Goal: Task Accomplishment & Management: Use online tool/utility

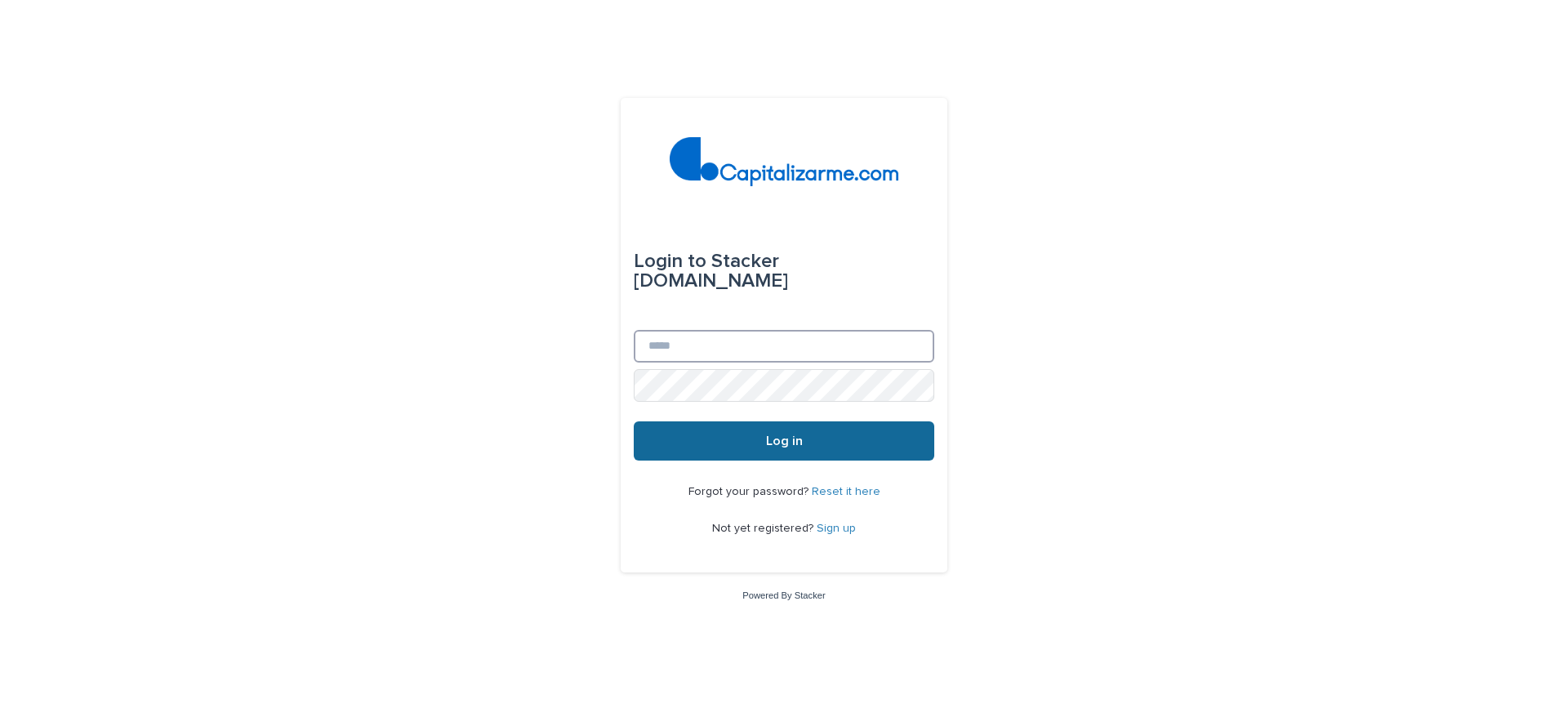
type input "**********"
click at [837, 445] on button "Log in" at bounding box center [784, 441] width 301 height 39
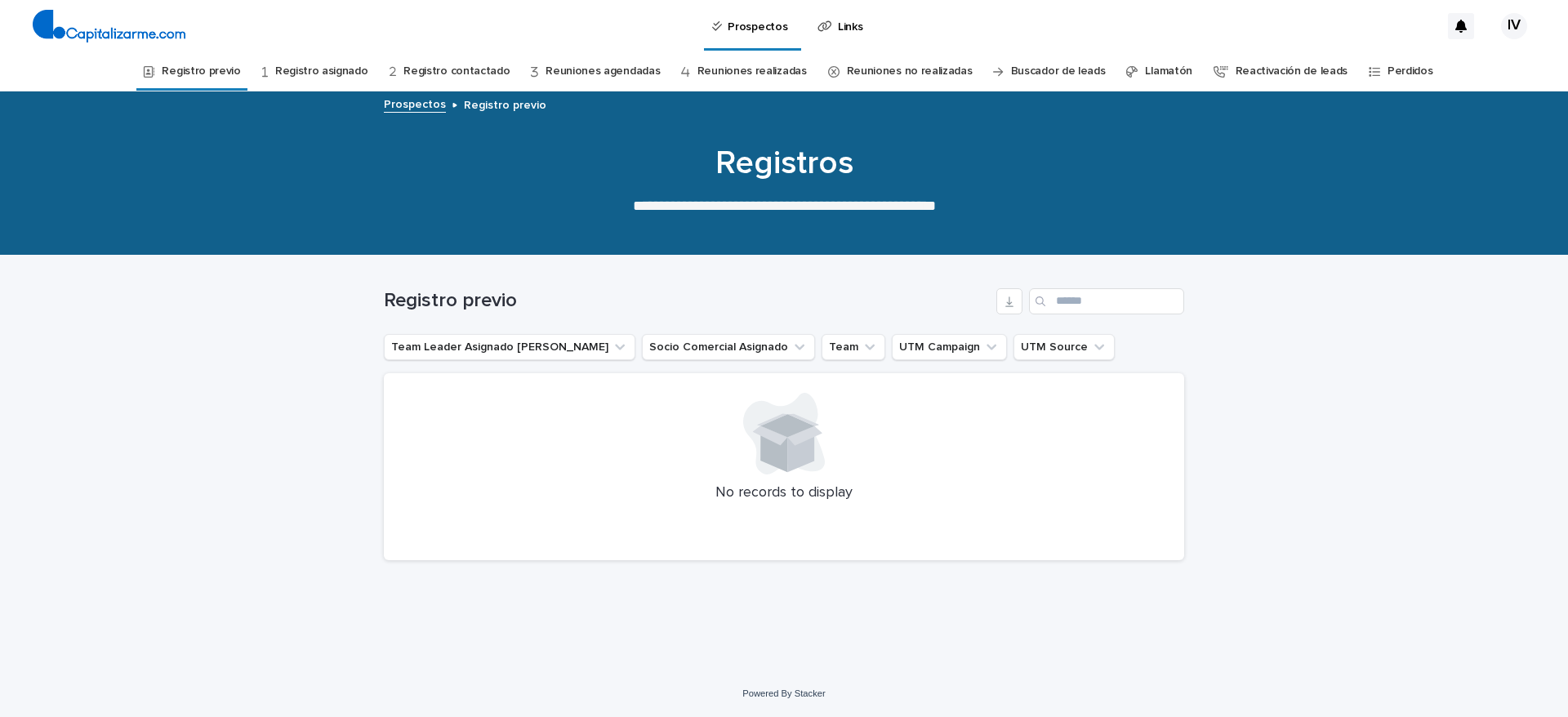
click at [330, 62] on link "Registro asignado" at bounding box center [321, 71] width 93 height 39
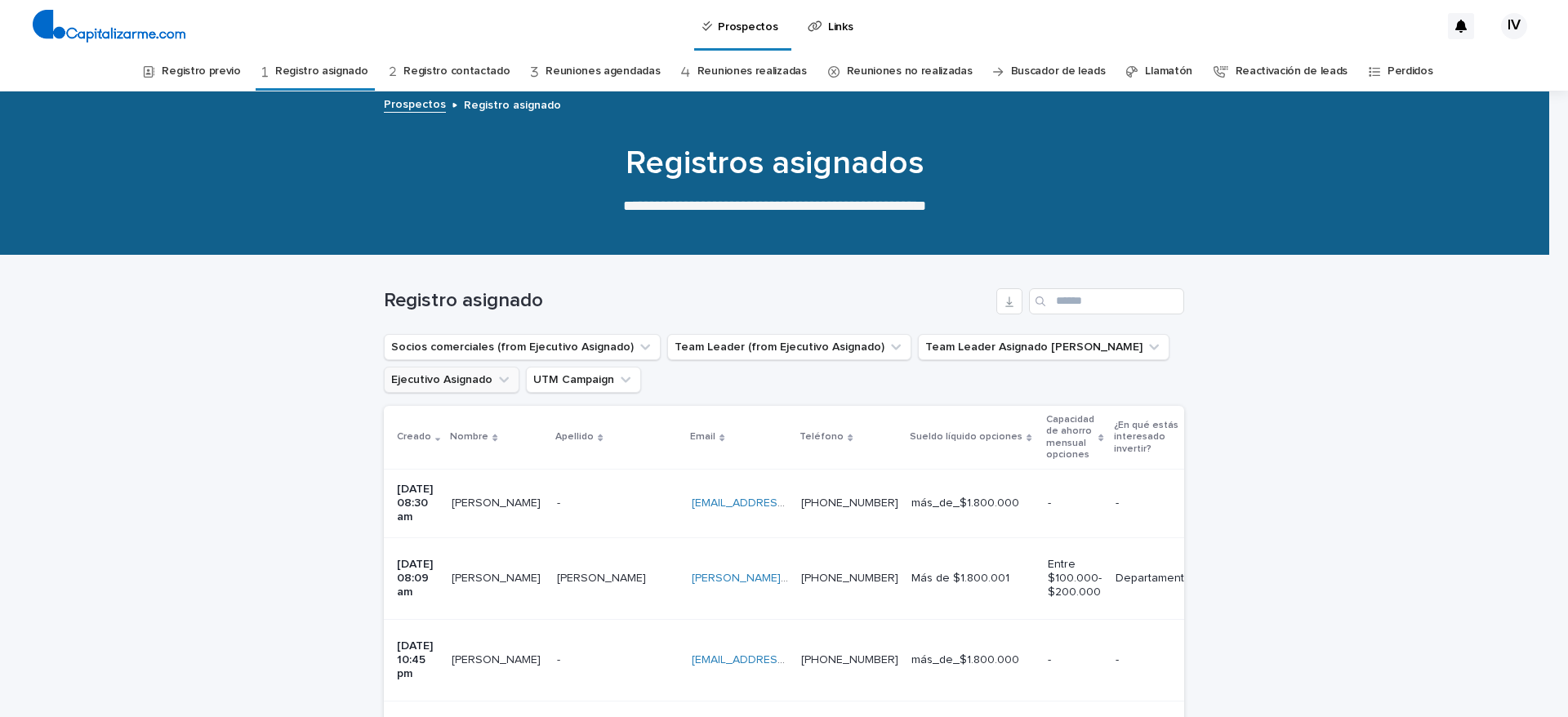
click at [496, 380] on icon "Ejecutivo Asignado" at bounding box center [504, 379] width 16 height 16
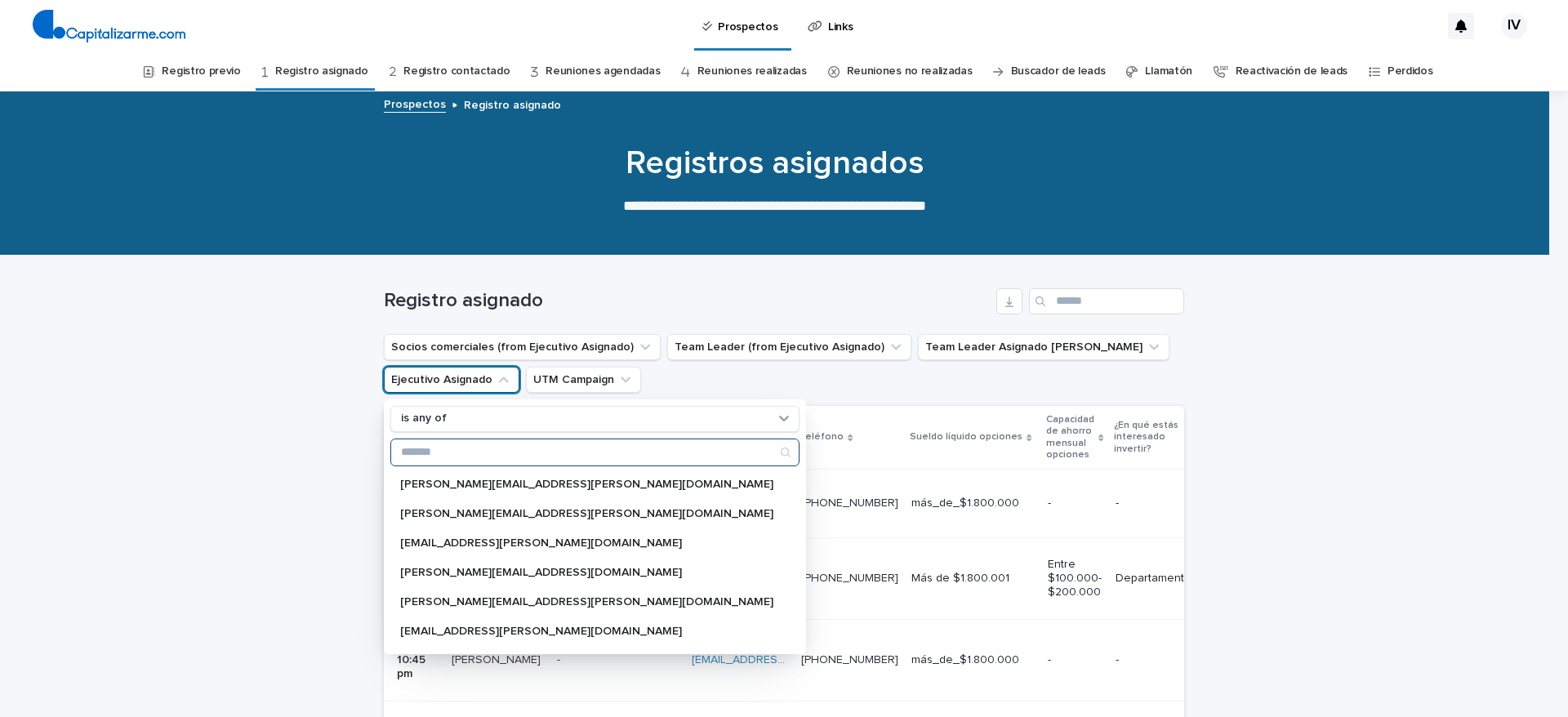
click at [522, 452] on input "Search" at bounding box center [595, 453] width 408 height 26
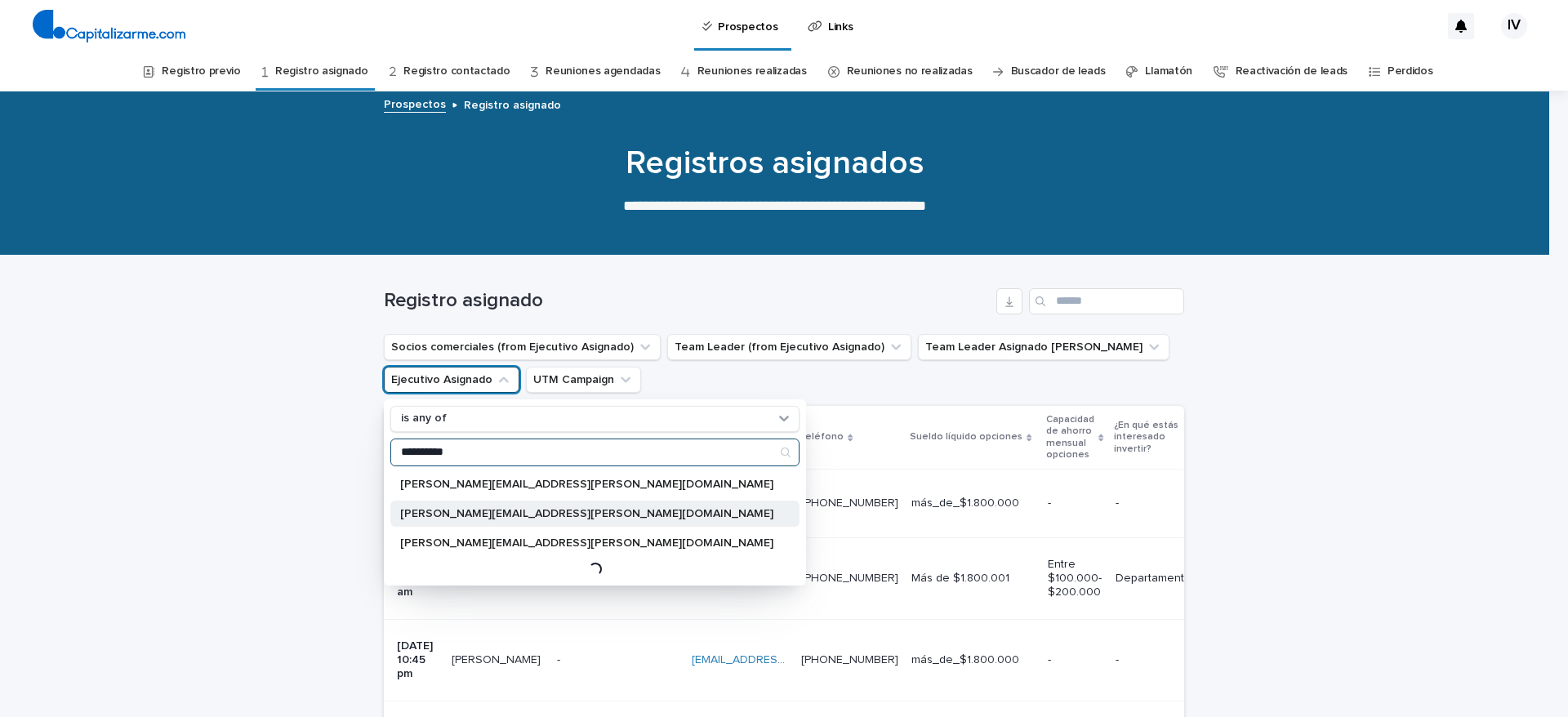
type input "**********"
click at [512, 512] on p "rodrigo.guzman@capitalizarme.com" at bounding box center [587, 513] width 373 height 11
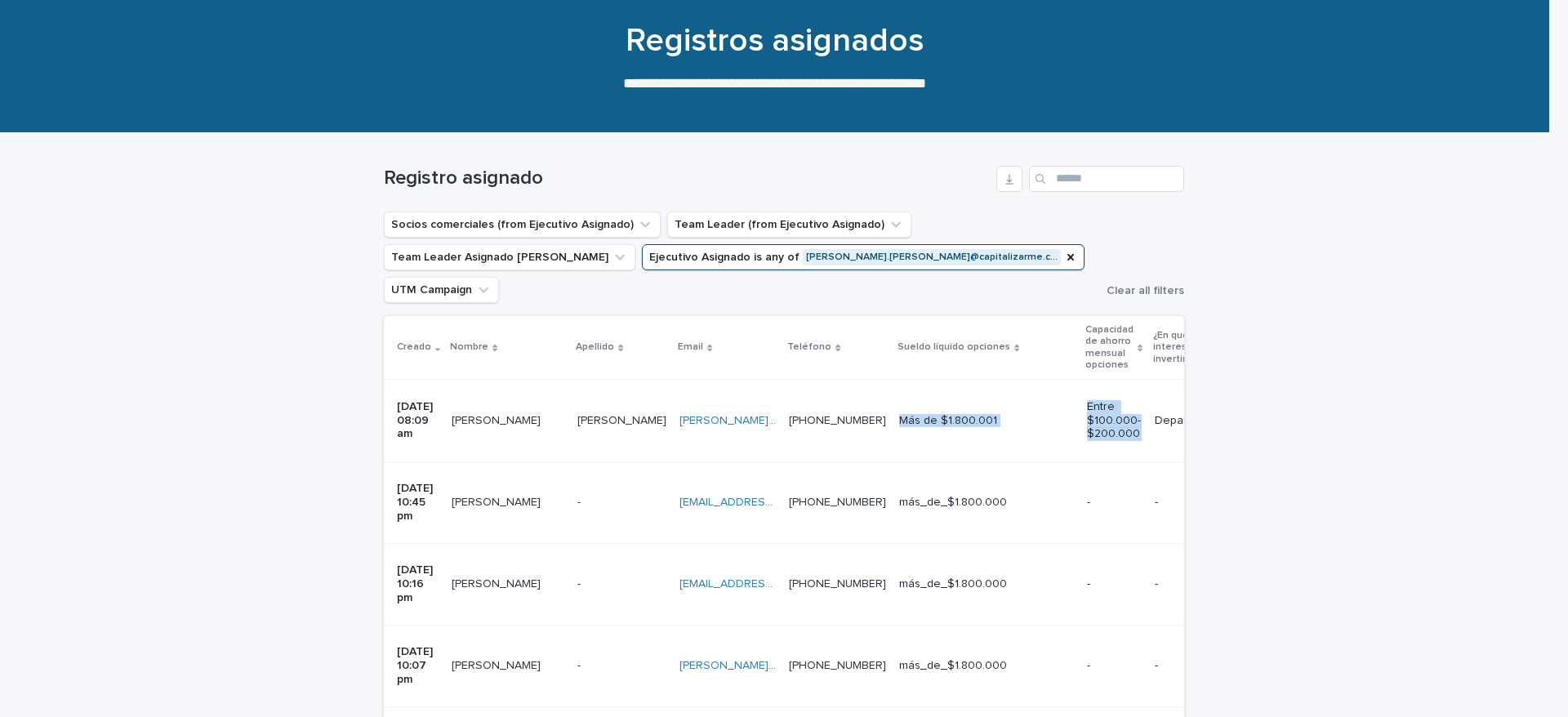
scroll to position [0, 1032]
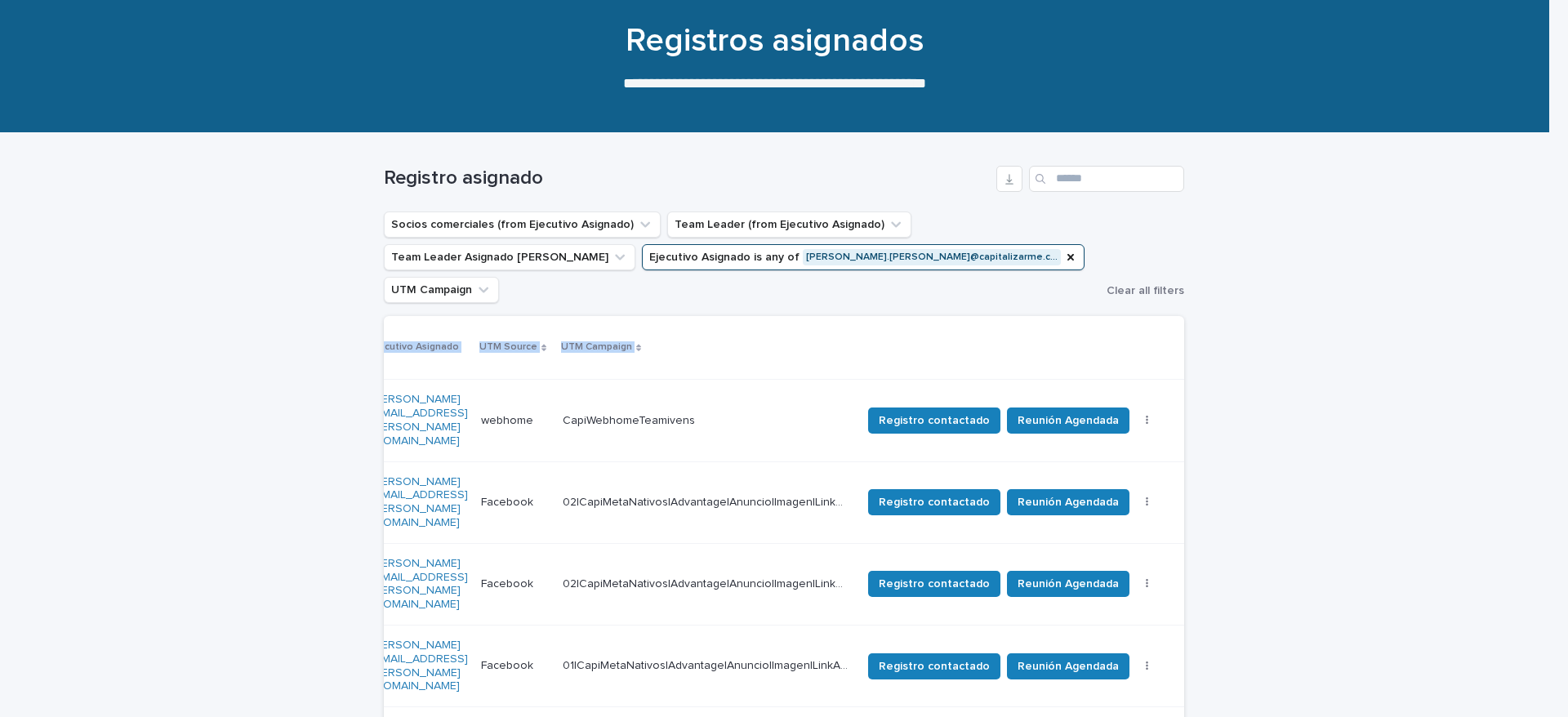
drag, startPoint x: 901, startPoint y: 364, endPoint x: 1482, endPoint y: 371, distance: 581.0
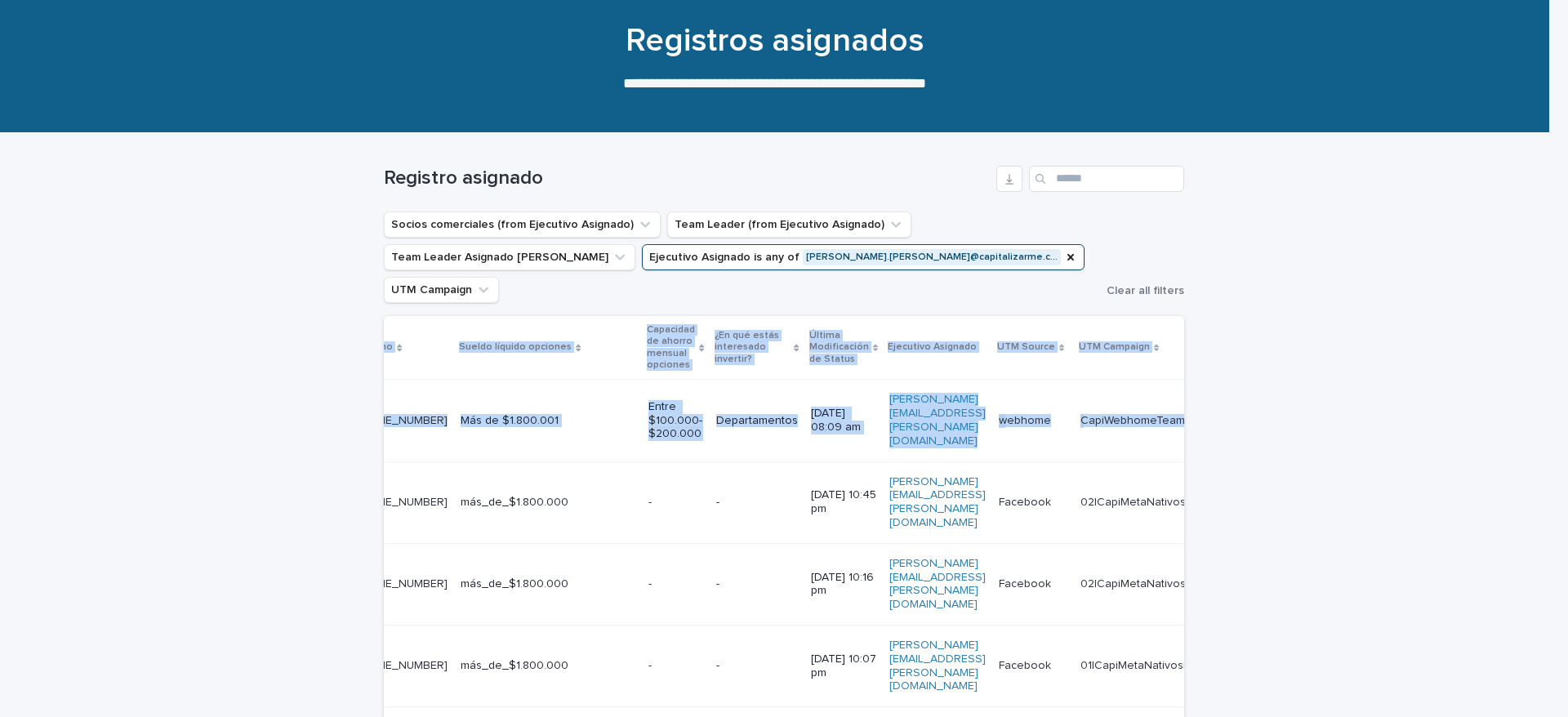
scroll to position [0, 0]
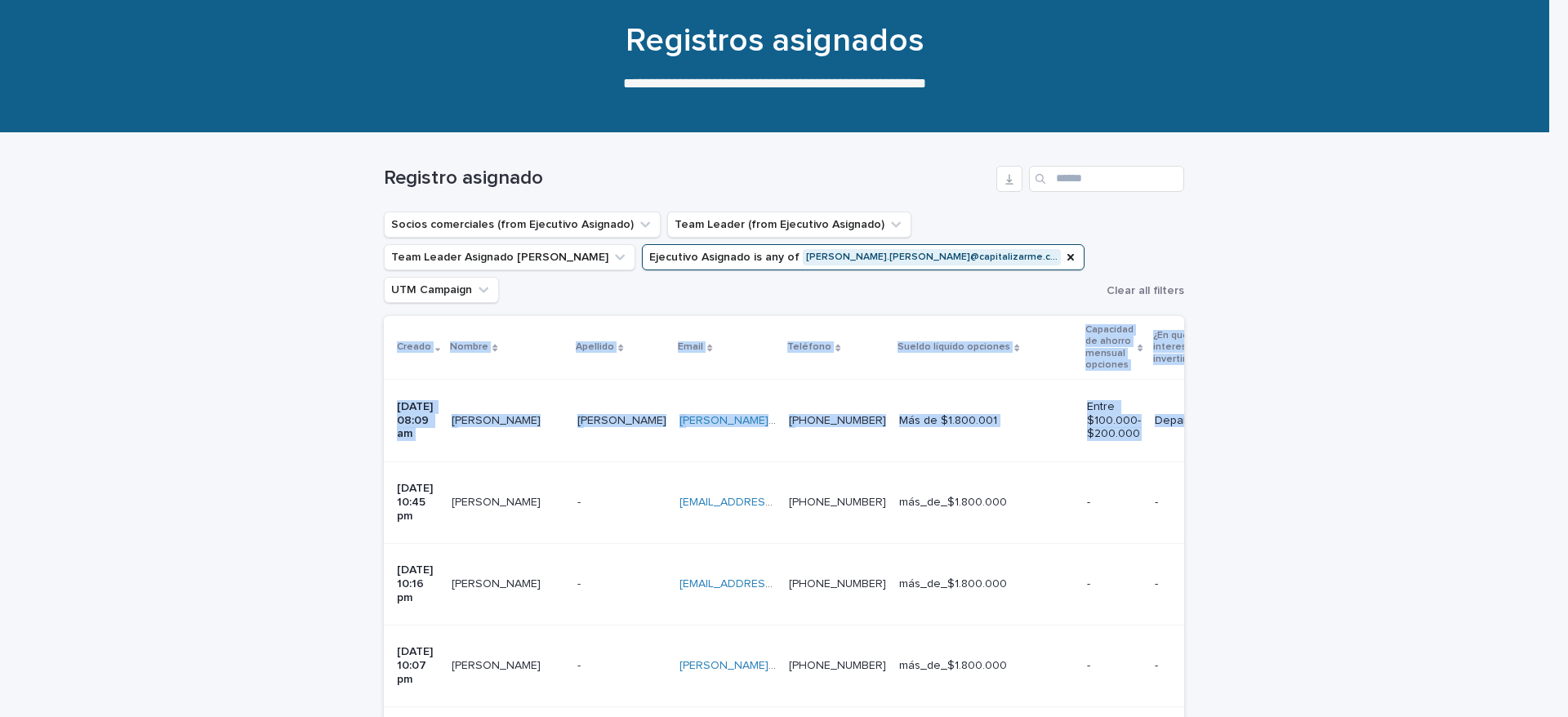
drag, startPoint x: 721, startPoint y: 374, endPoint x: 219, endPoint y: 386, distance: 502.1
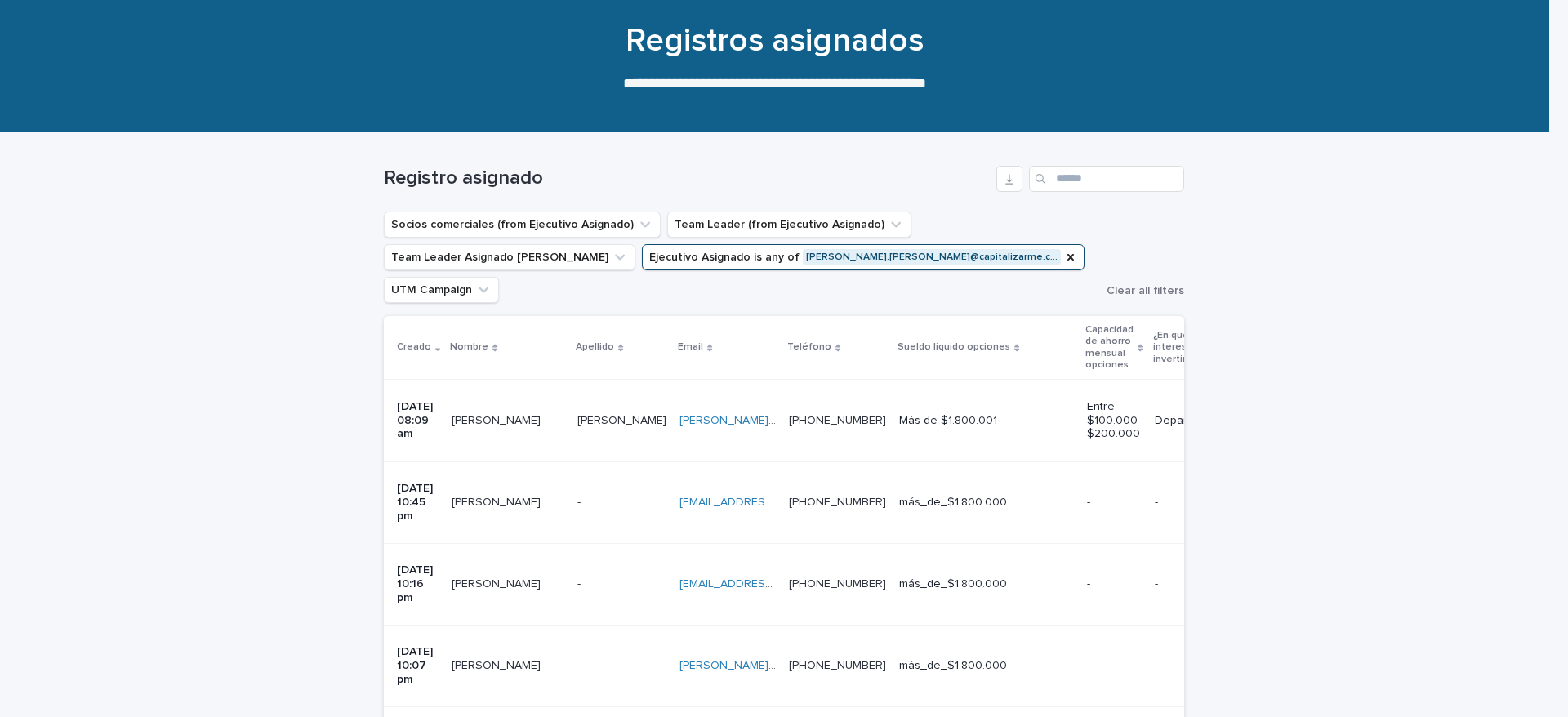
drag, startPoint x: 887, startPoint y: 379, endPoint x: 1328, endPoint y: 410, distance: 442.1
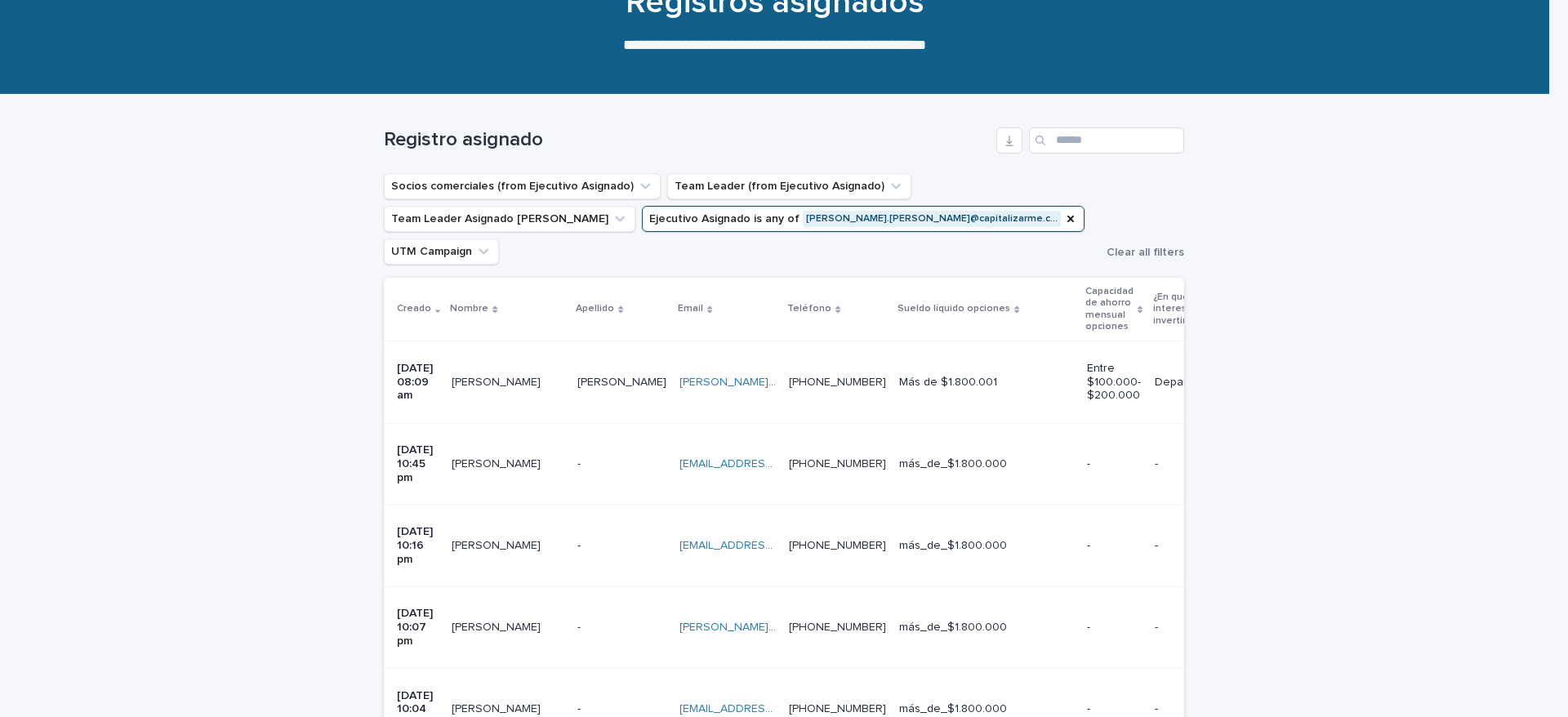
scroll to position [122, 0]
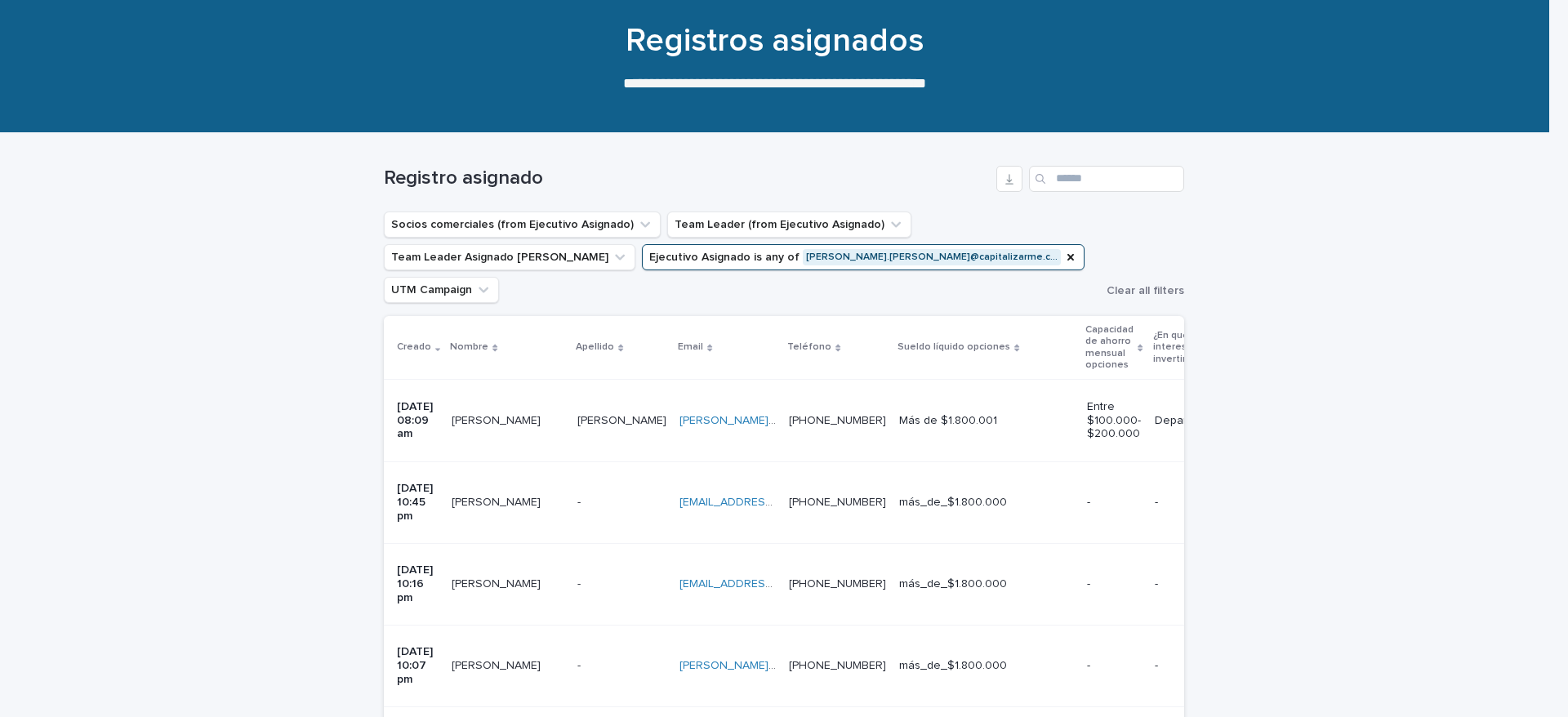
click at [1039, 407] on div "Más de $1.800.001" at bounding box center [986, 421] width 175 height 27
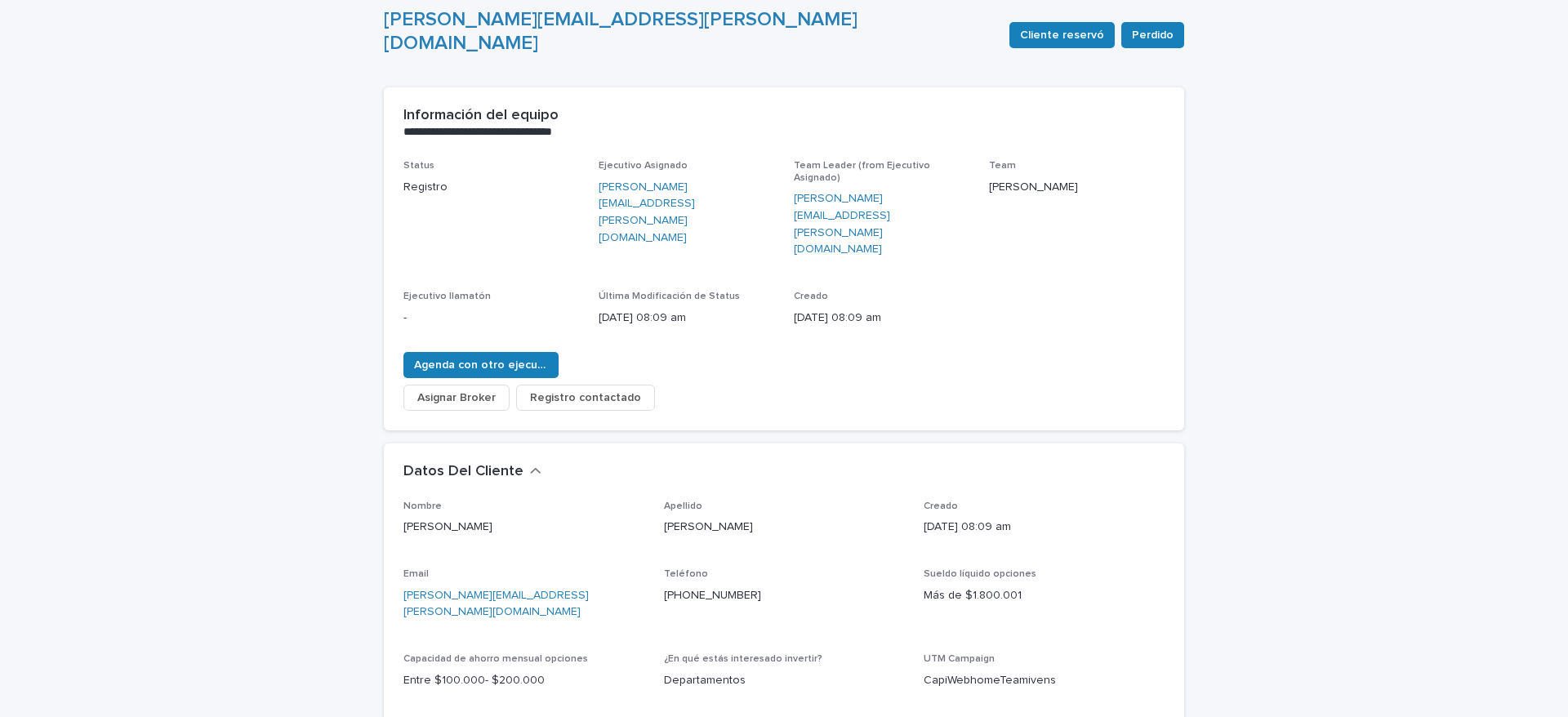
scroll to position [245, 0]
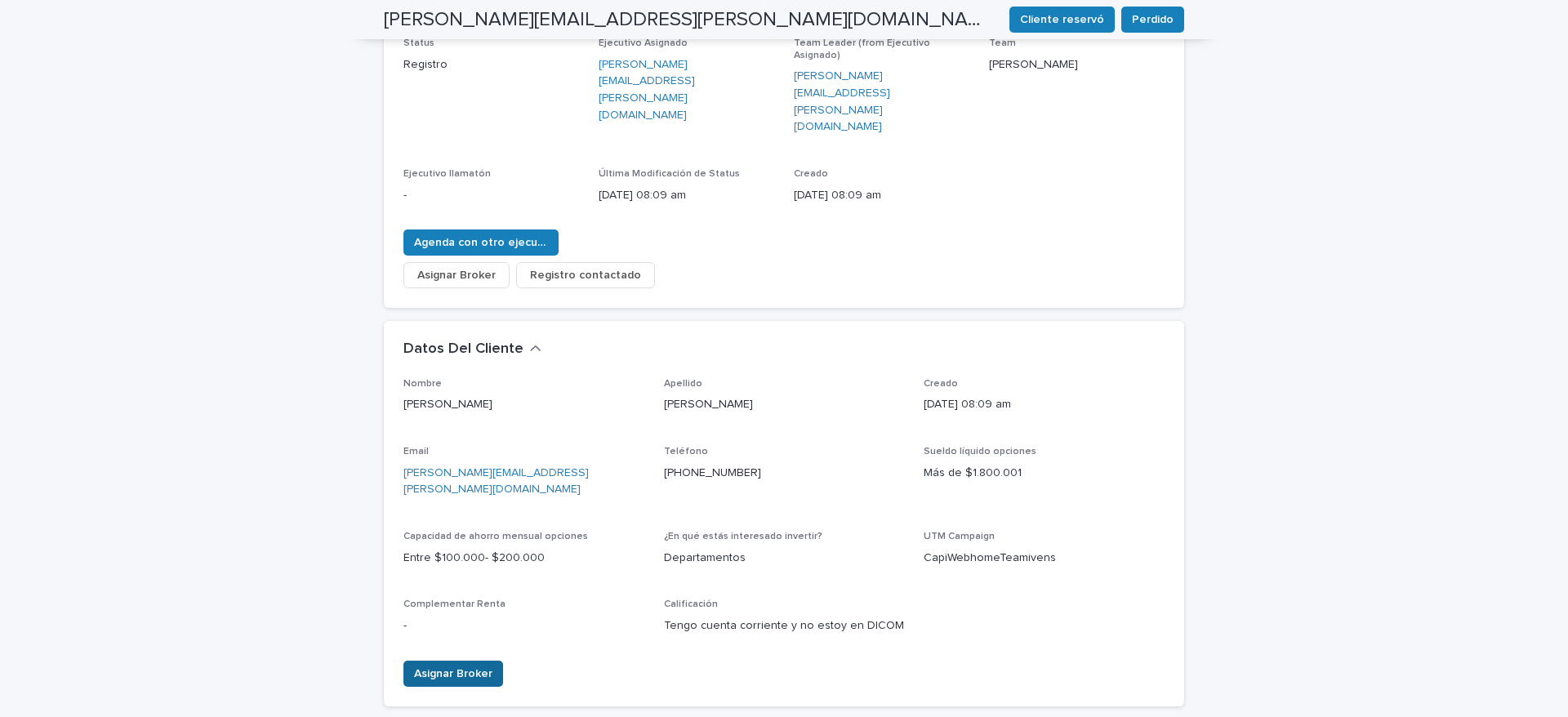
click at [450, 665] on span "Asignar Broker" at bounding box center [453, 673] width 78 height 16
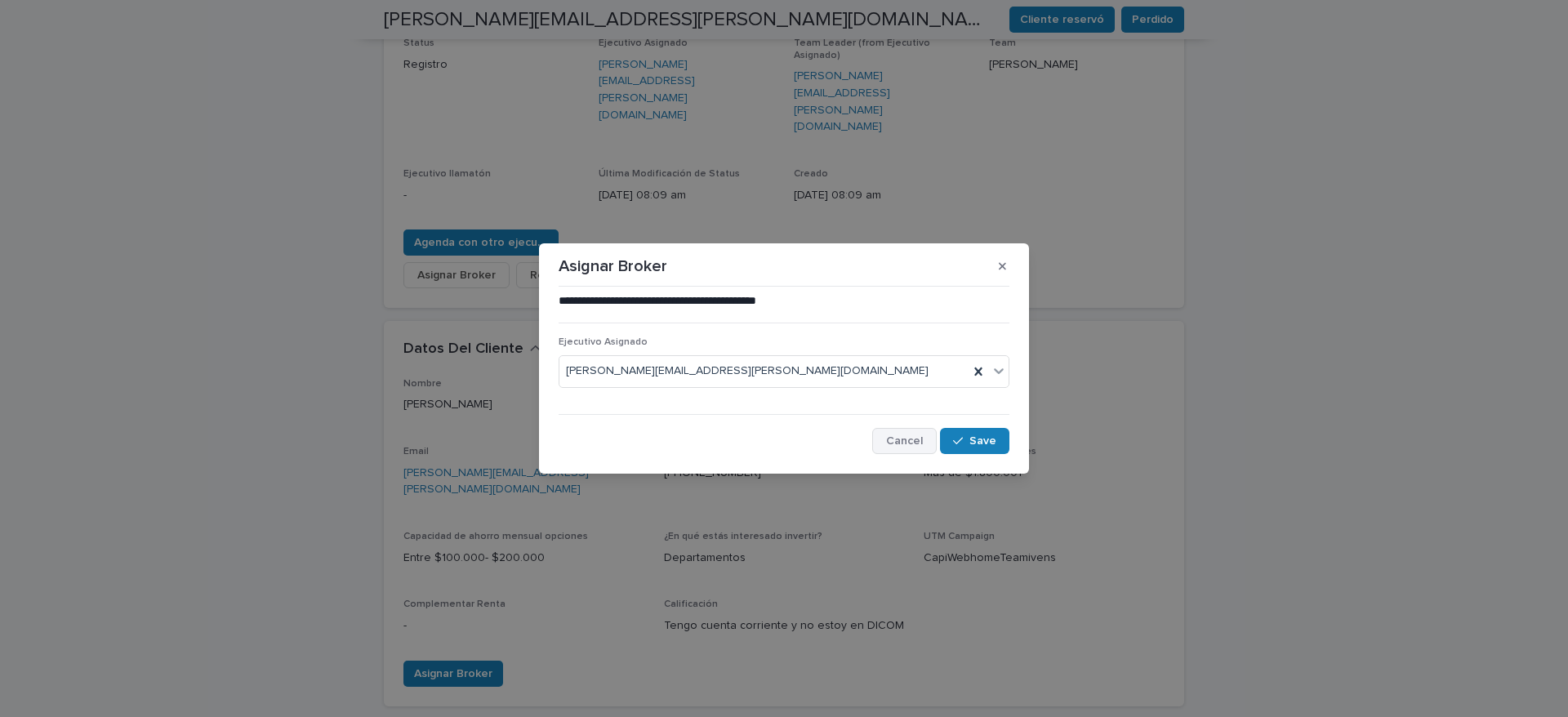
click at [906, 446] on span "Cancel" at bounding box center [904, 441] width 37 height 11
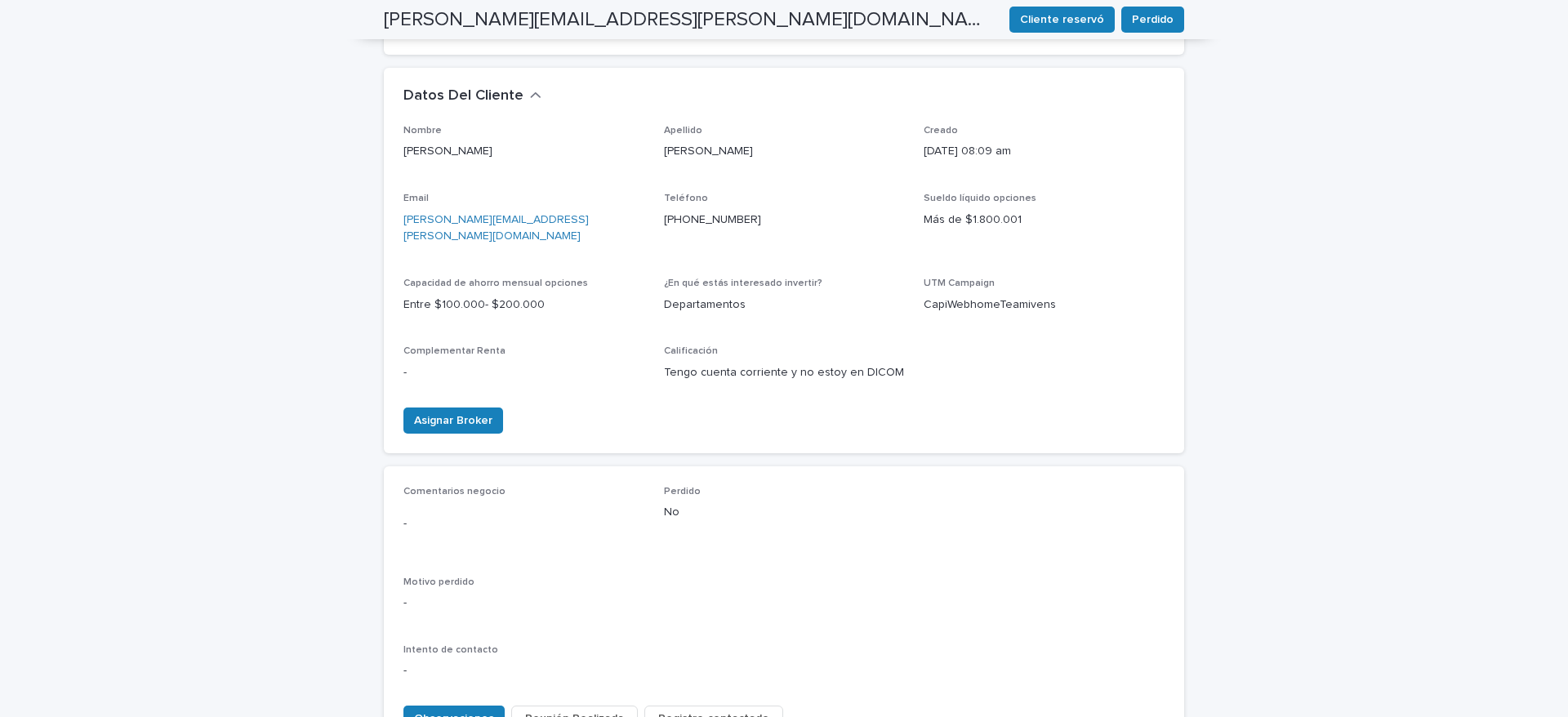
scroll to position [593, 0]
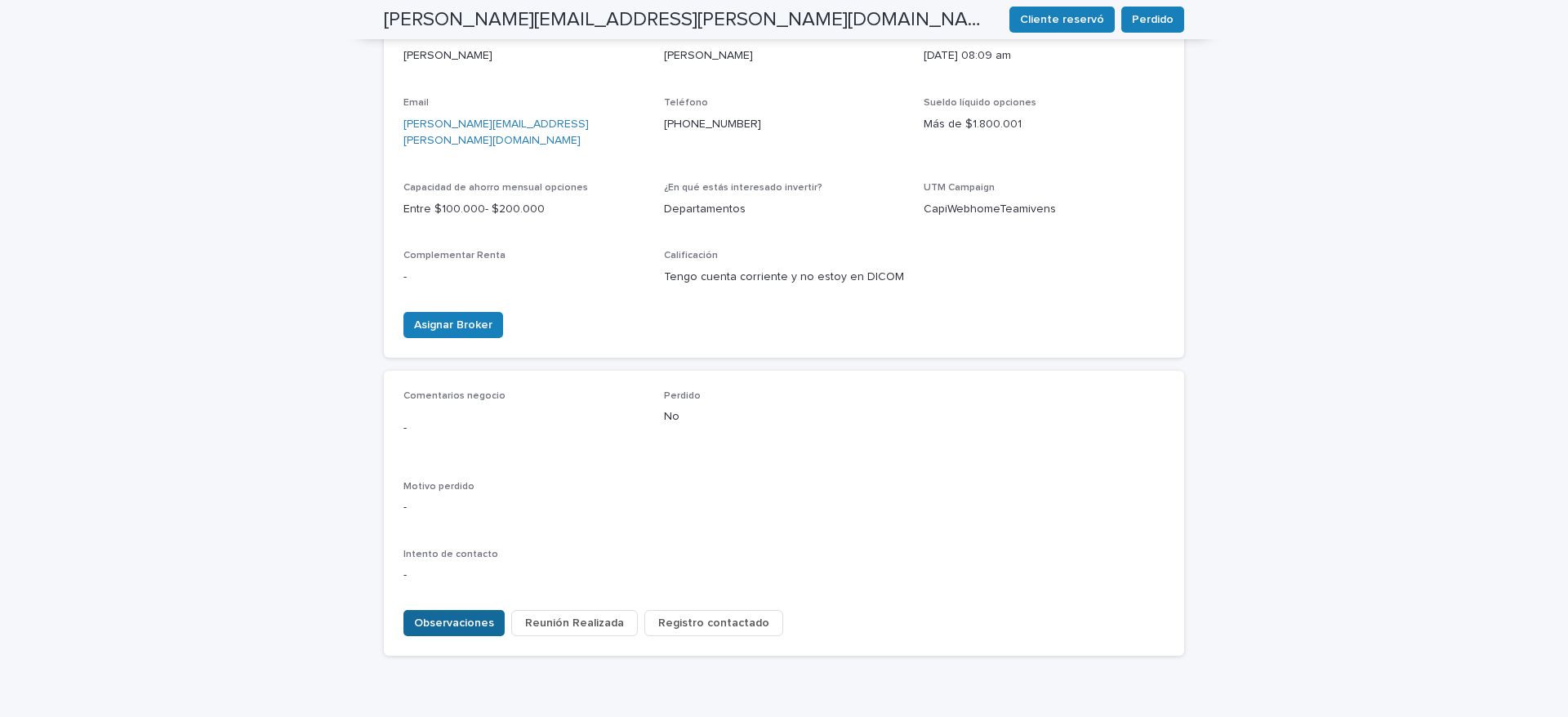
click at [449, 614] on span "Observaciones" at bounding box center [454, 623] width 80 height 16
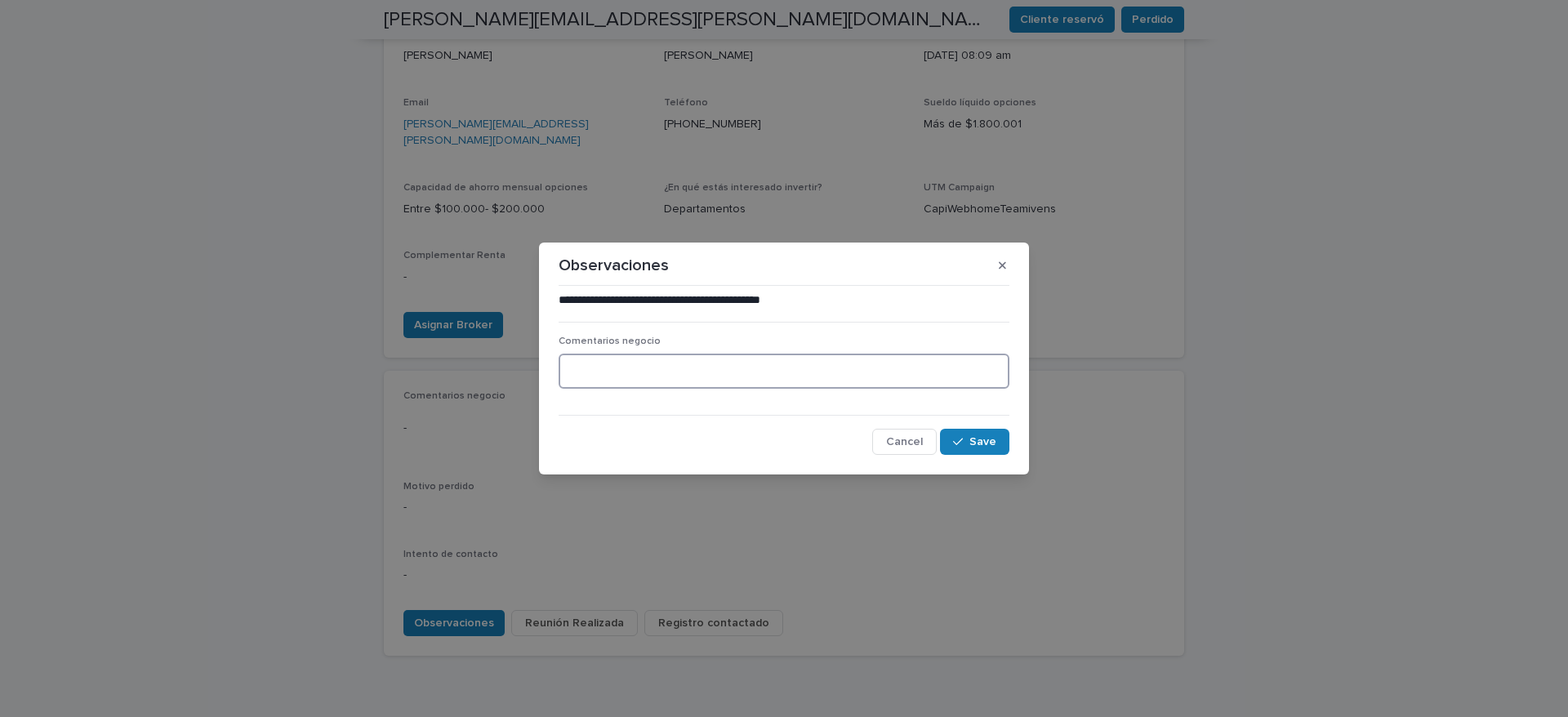
click at [703, 361] on textarea at bounding box center [784, 370] width 451 height 35
type textarea "**********"
drag, startPoint x: 979, startPoint y: 434, endPoint x: 971, endPoint y: 437, distance: 8.5
click at [975, 434] on button "Save" at bounding box center [975, 442] width 69 height 26
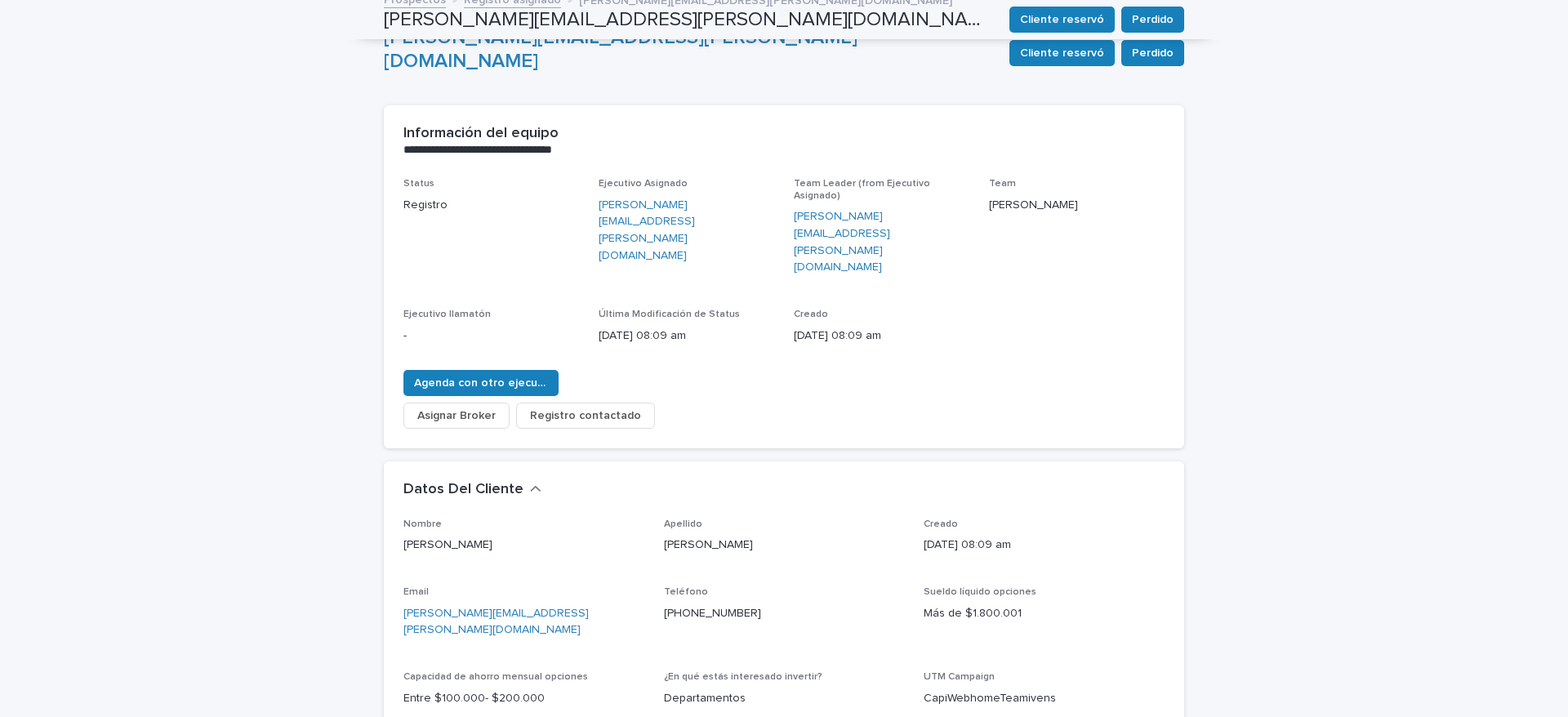
scroll to position [0, 0]
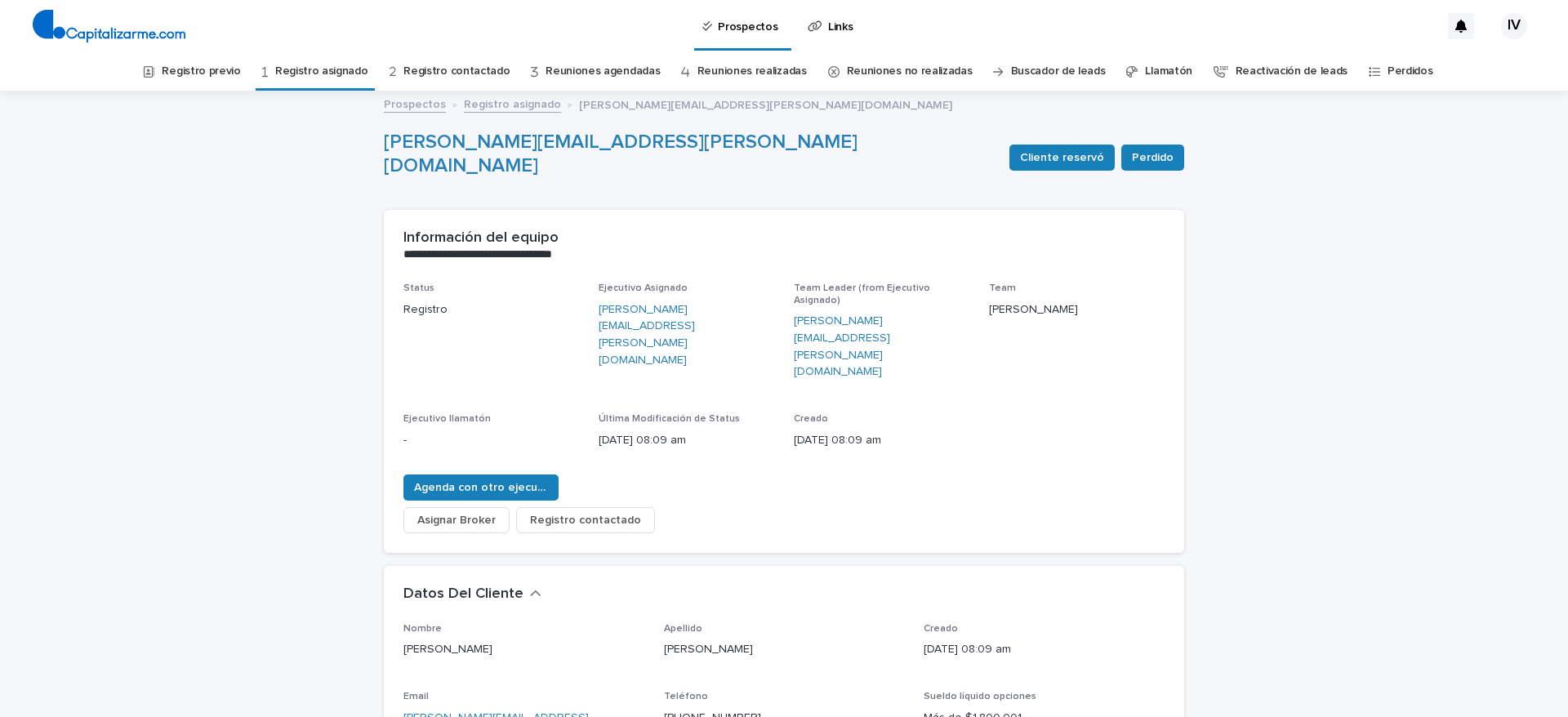
click at [333, 67] on link "Registro asignado" at bounding box center [321, 71] width 93 height 39
